Goal: Check status: Check status

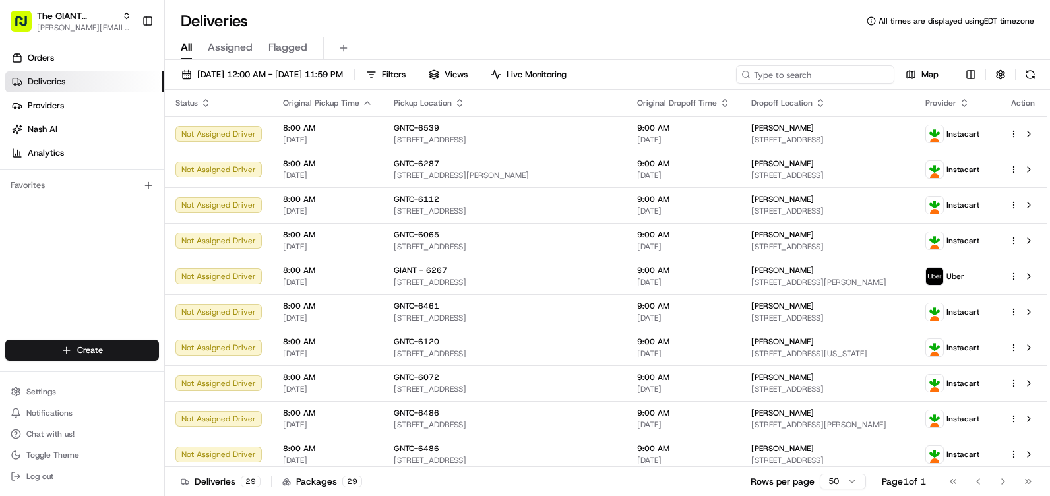
click at [837, 76] on input at bounding box center [815, 74] width 158 height 18
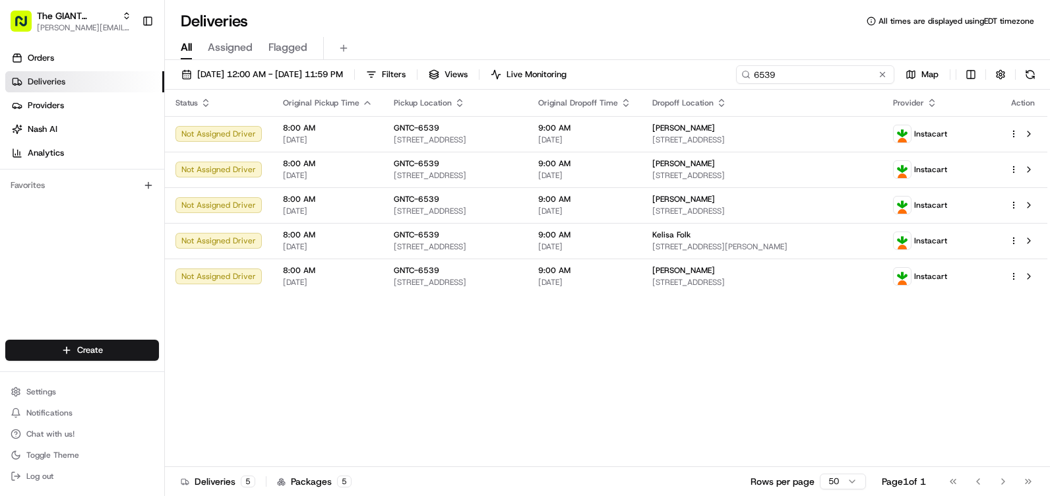
type input "6539"
click at [691, 5] on div "Deliveries All times are displayed using EDT timezone All Assigned Flagged [DAT…" at bounding box center [607, 248] width 885 height 496
